Goal: Information Seeking & Learning: Find specific fact

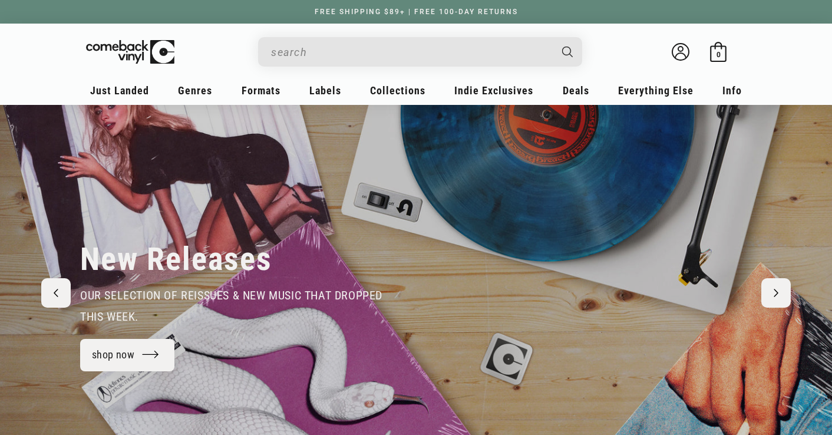
click at [301, 52] on input "When autocomplete results are available use up and down arrows to review and en…" at bounding box center [410, 52] width 279 height 24
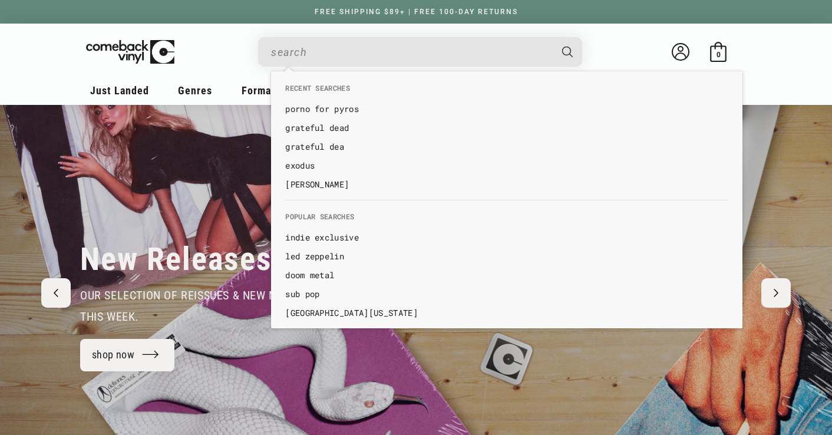
click at [316, 127] on link "grateful dead" at bounding box center [506, 128] width 443 height 12
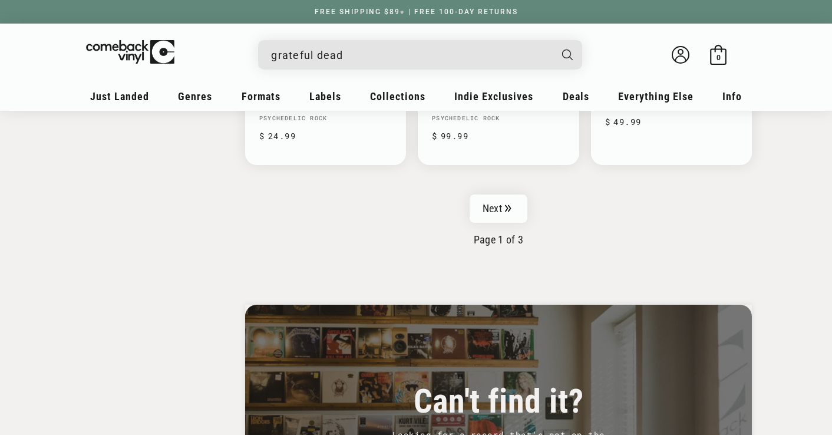
drag, startPoint x: 488, startPoint y: 193, endPoint x: 447, endPoint y: 199, distance: 41.7
click at [487, 194] on link "Next" at bounding box center [498, 208] width 58 height 28
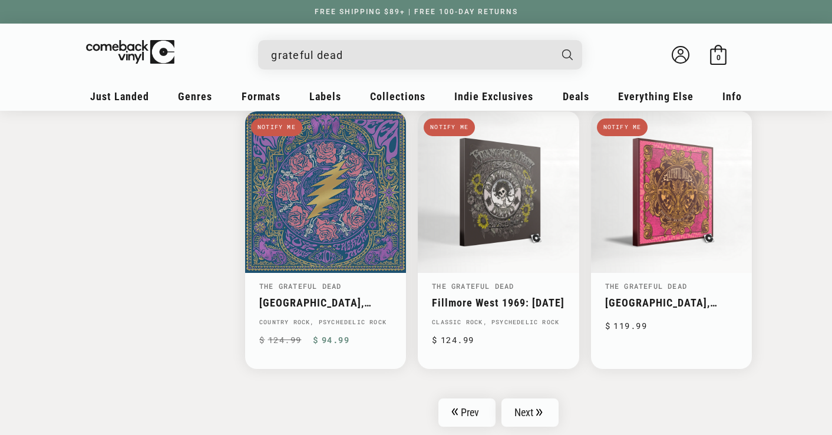
scroll to position [1842, 0]
click at [521, 398] on link "Next" at bounding box center [530, 412] width 58 height 28
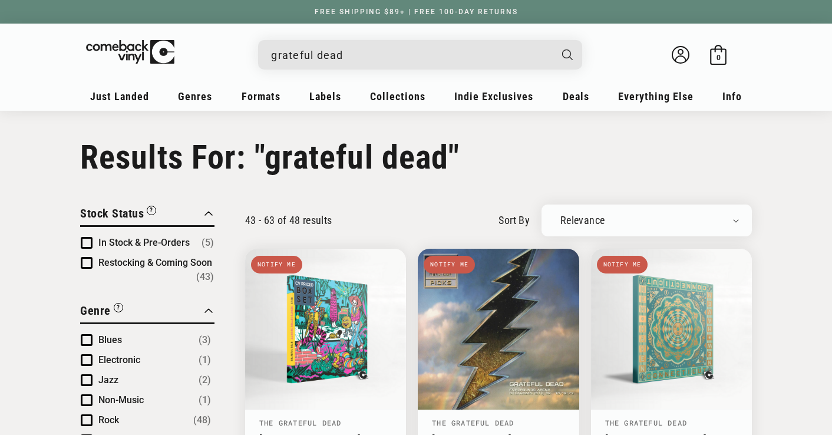
click at [340, 53] on input "grateful dead" at bounding box center [410, 55] width 279 height 24
click at [340, 52] on input "grateful dead" at bounding box center [410, 55] width 279 height 24
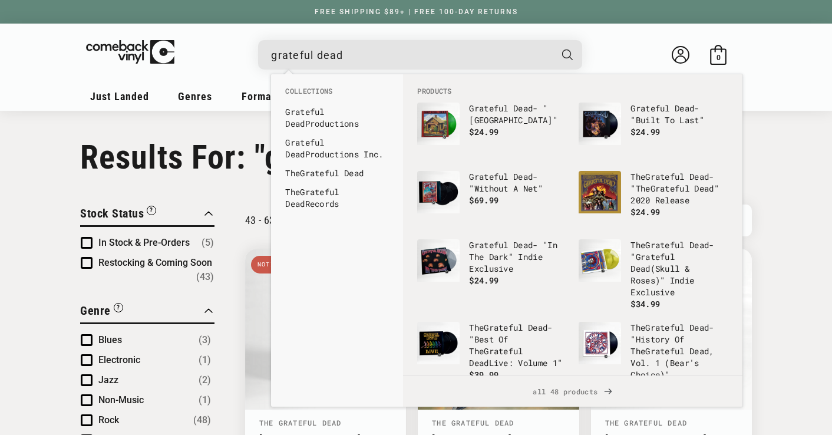
click at [340, 52] on input "grateful dead" at bounding box center [410, 55] width 279 height 24
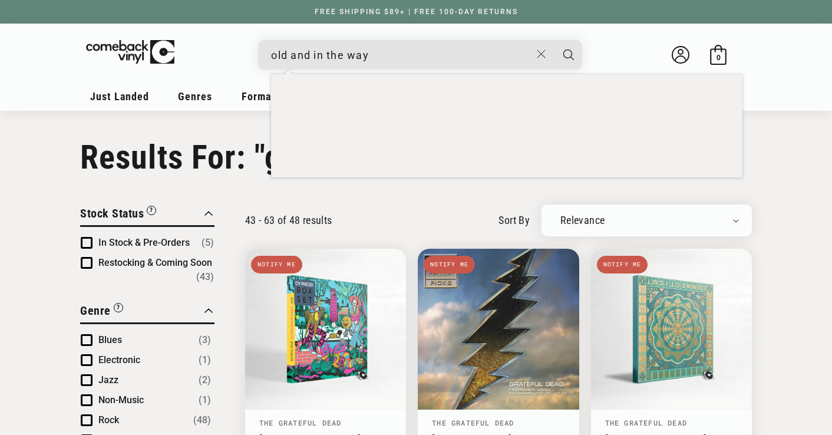
type input "old and in the way"
click at [554, 40] on button "Search" at bounding box center [568, 54] width 29 height 29
